Goal: Task Accomplishment & Management: Manage account settings

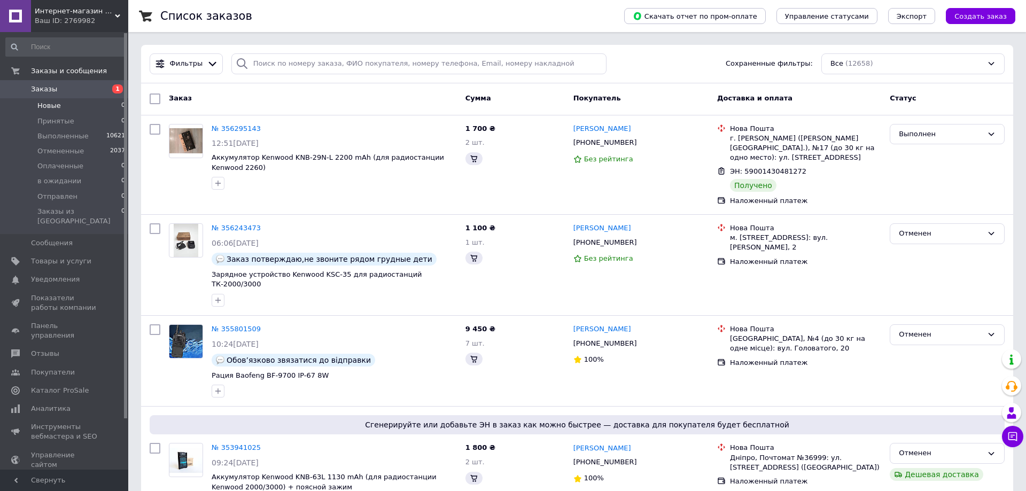
click at [49, 106] on span "Новые" at bounding box center [49, 106] width 24 height 10
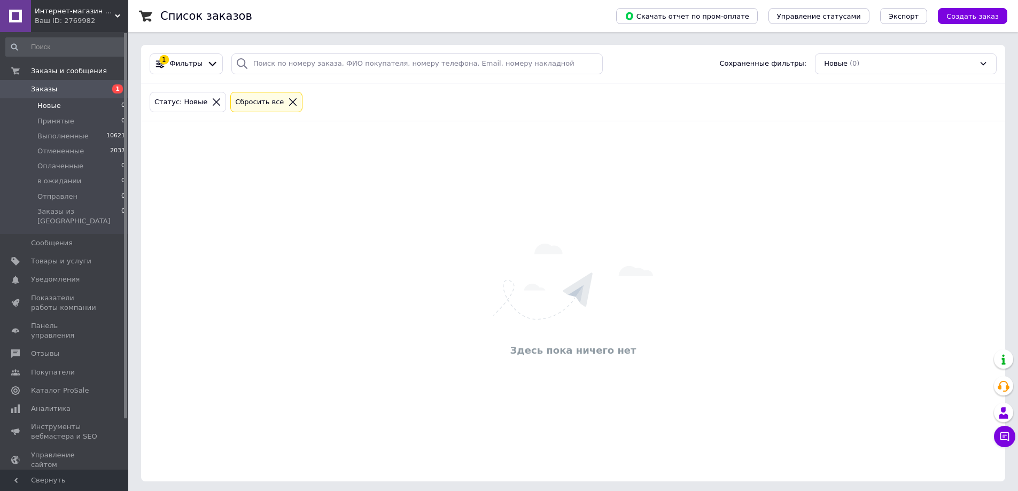
click at [53, 105] on span "Новые" at bounding box center [49, 106] width 24 height 10
click at [55, 105] on span "Новые" at bounding box center [49, 106] width 24 height 10
